Goal: Find specific page/section: Find specific page/section

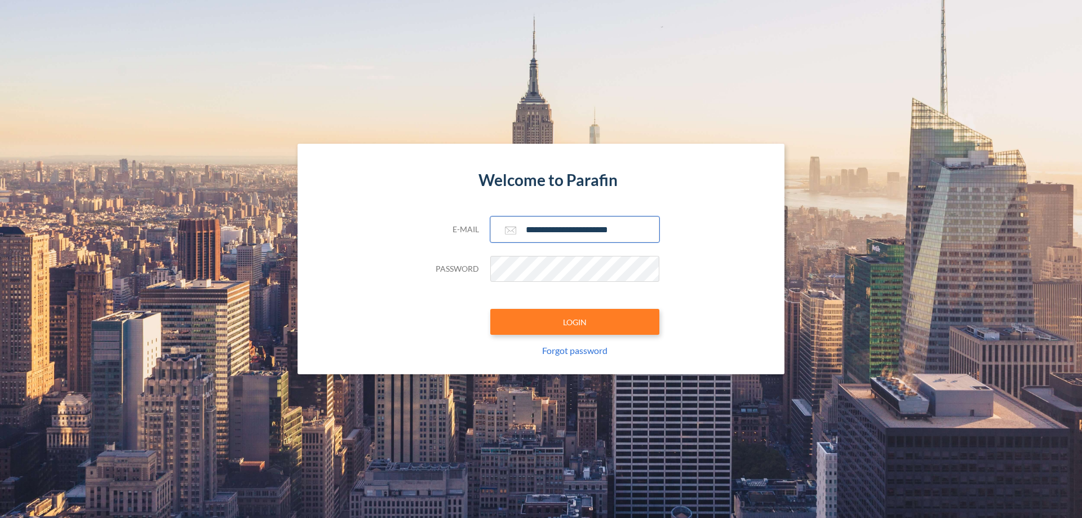
type input "**********"
click at [575, 322] on button "LOGIN" at bounding box center [574, 322] width 169 height 26
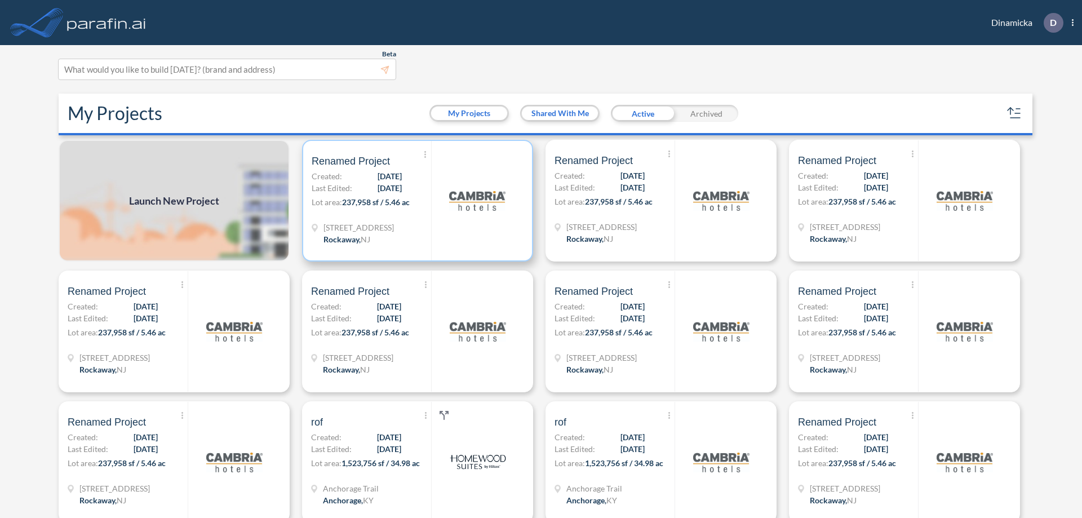
scroll to position [3, 0]
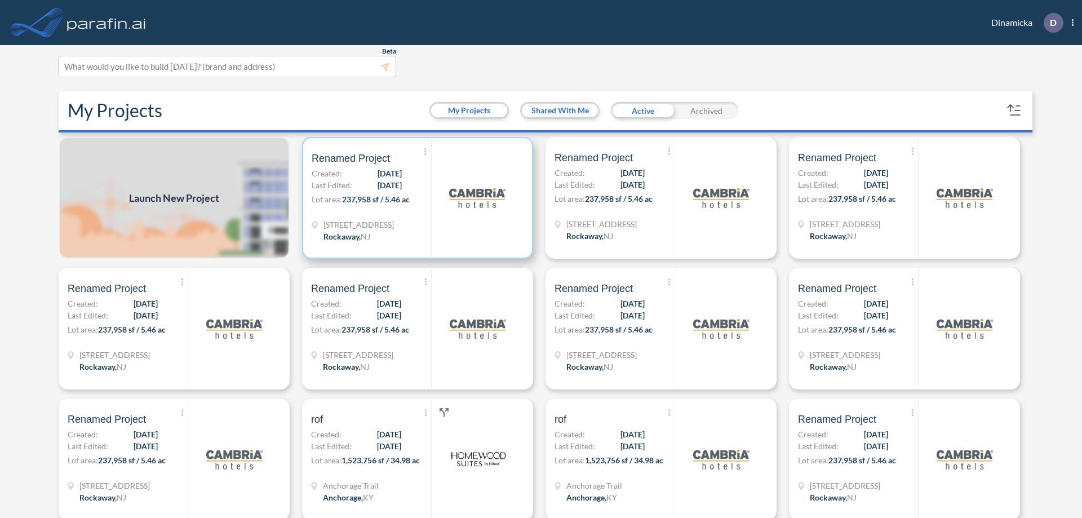
click at [415, 198] on p "Lot area: 237,958 sf / 5.46 ac" at bounding box center [371, 201] width 119 height 16
